Goal: Task Accomplishment & Management: Use online tool/utility

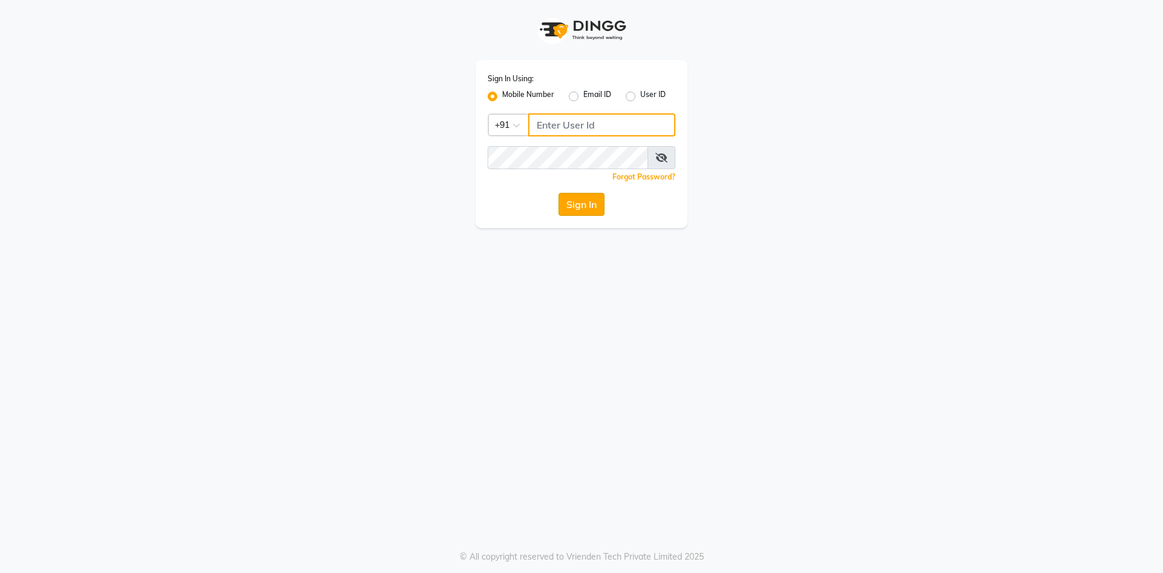
type input "9175511045"
click at [573, 204] on button "Sign In" at bounding box center [582, 204] width 46 height 23
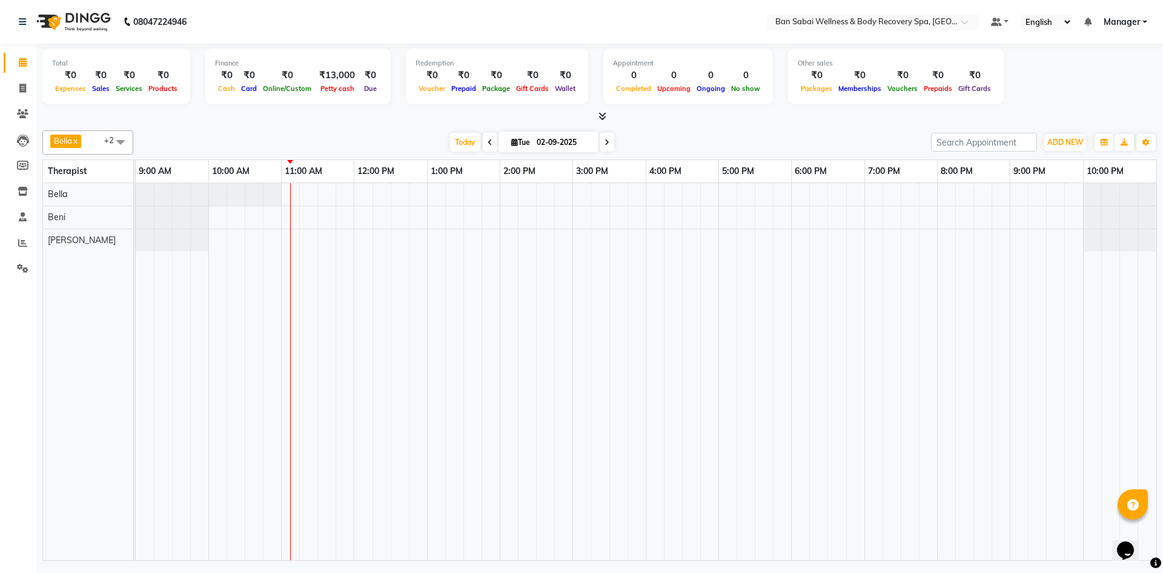
click at [525, 138] on span "Tue" at bounding box center [520, 142] width 25 height 9
select select "9"
select select "2025"
click at [583, 239] on span "13" at bounding box center [577, 238] width 19 height 19
type input "[DATE]"
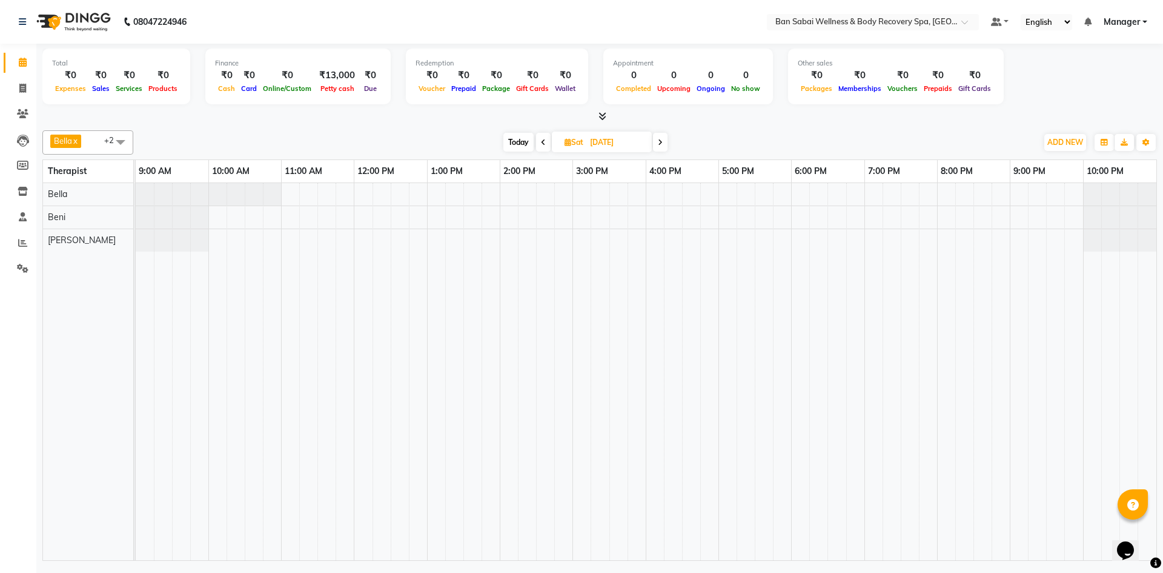
click at [284, 213] on div at bounding box center [646, 371] width 1021 height 377
select select "88797"
select select "660"
select select "tentative"
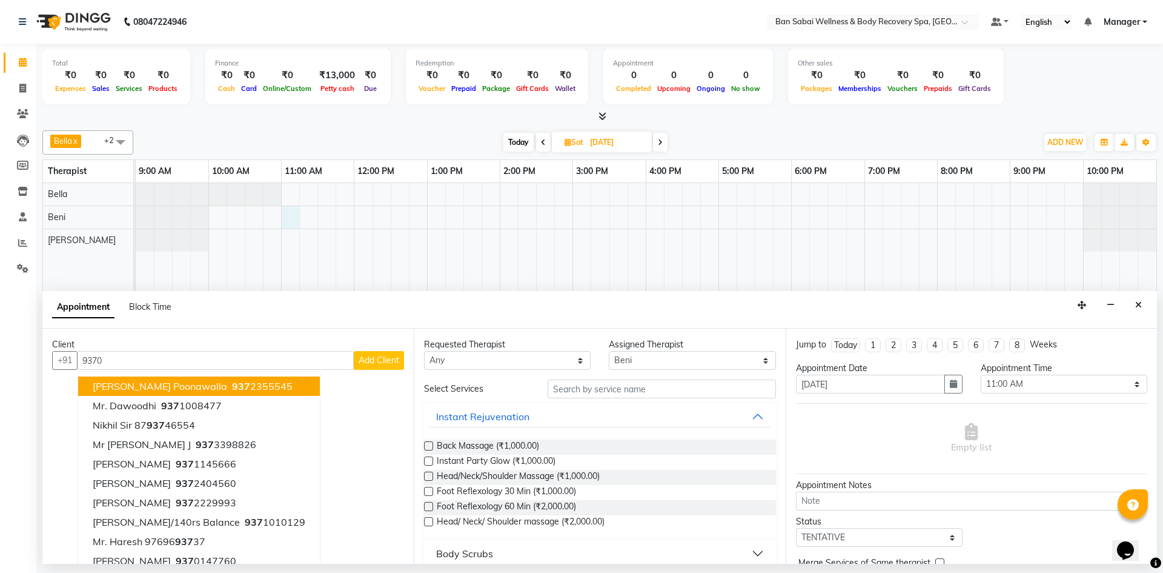
type input "93709"
